Goal: Task Accomplishment & Management: Use online tool/utility

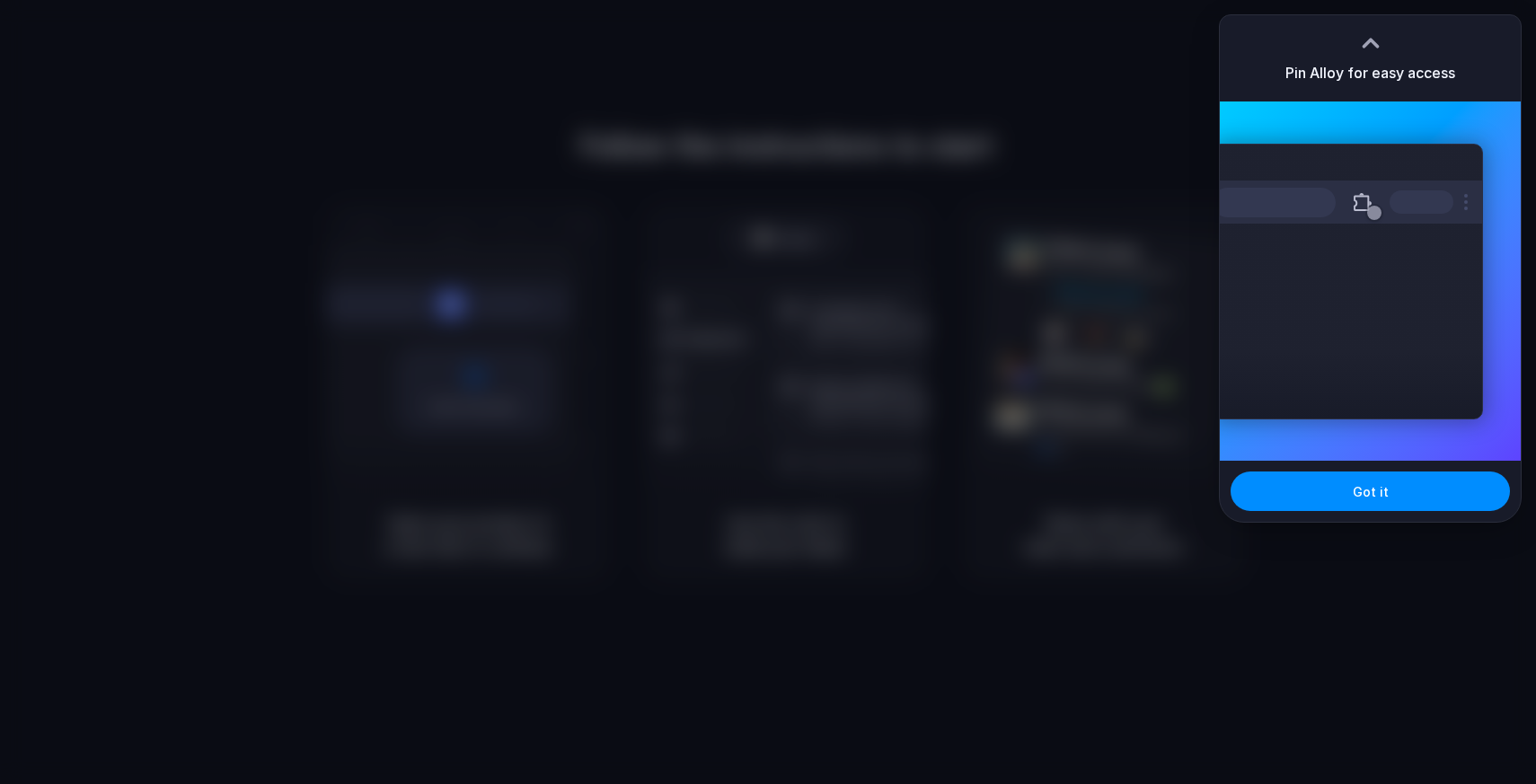
click at [858, 290] on div at bounding box center [768, 392] width 1536 height 784
click at [1295, 491] on button "Got it" at bounding box center [1370, 492] width 279 height 40
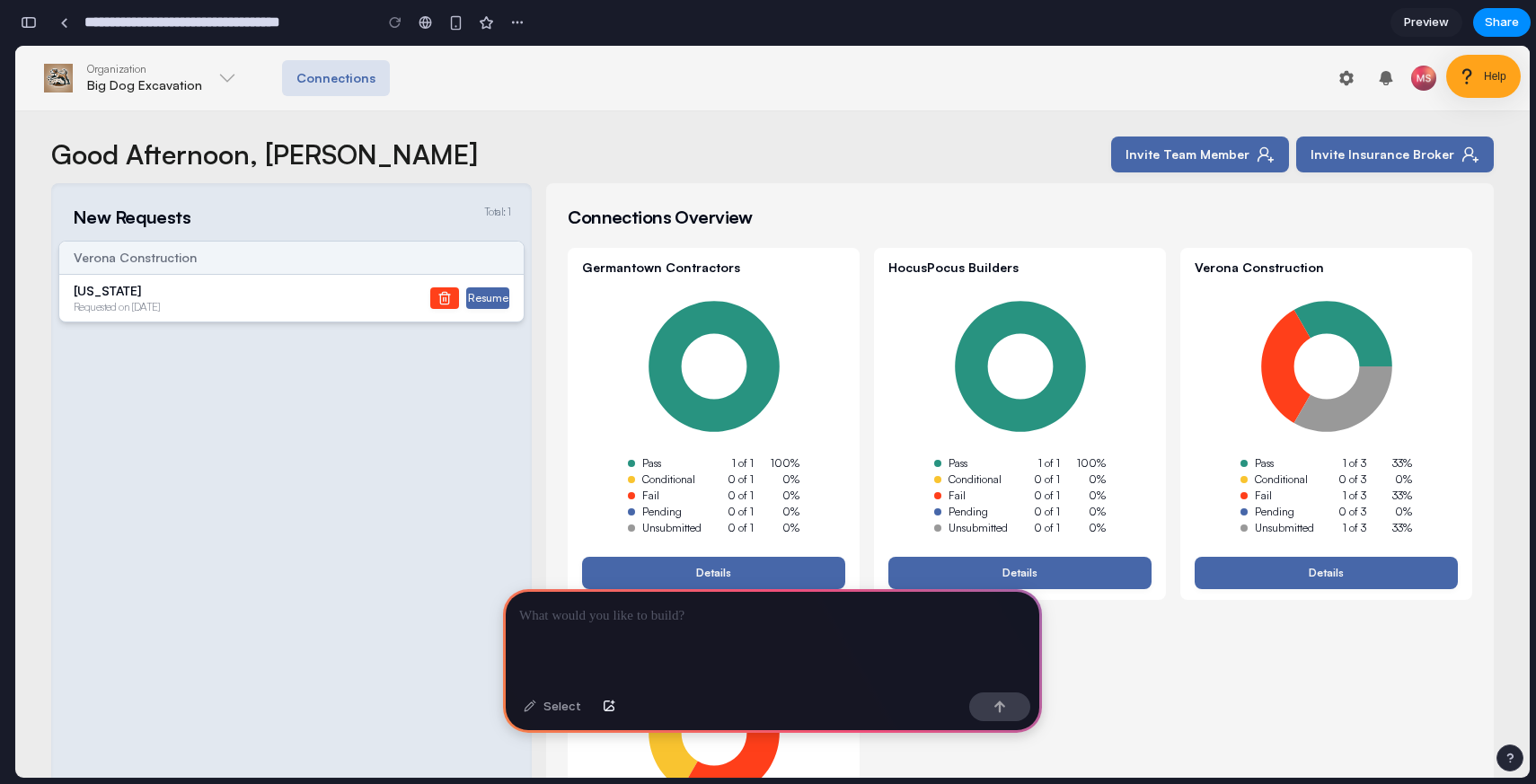
click at [473, 304] on button "Resume" at bounding box center [487, 298] width 43 height 22
click at [612, 639] on div at bounding box center [772, 637] width 539 height 96
